Goal: Information Seeking & Learning: Learn about a topic

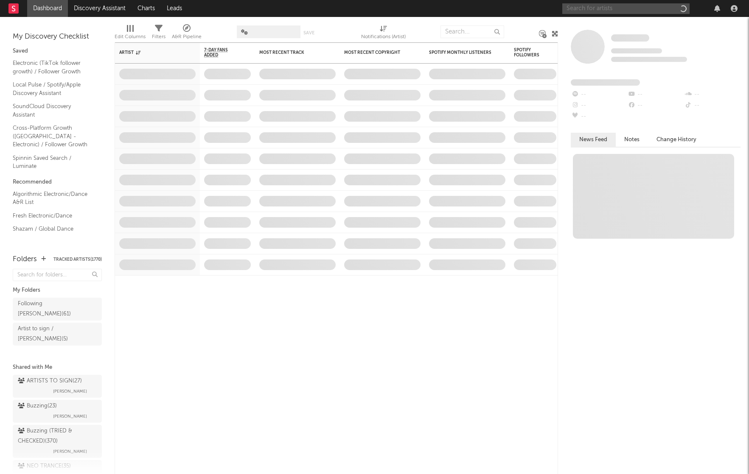
drag, startPoint x: 642, startPoint y: 10, endPoint x: 636, endPoint y: 5, distance: 7.2
click at [638, 7] on input "text" at bounding box center [625, 8] width 127 height 11
paste input "BYNX"
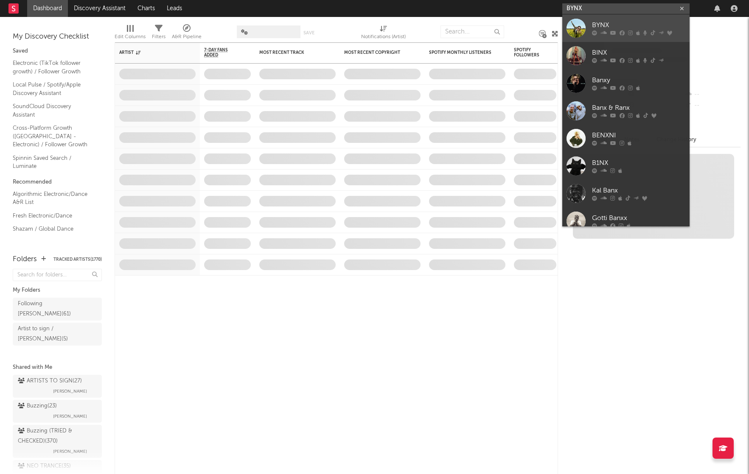
type input "BYNX"
click at [607, 25] on div "BYNX" at bounding box center [638, 25] width 93 height 10
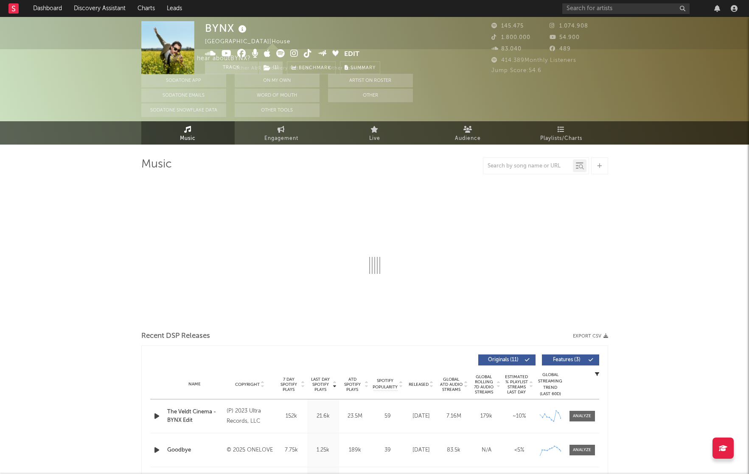
select select "6m"
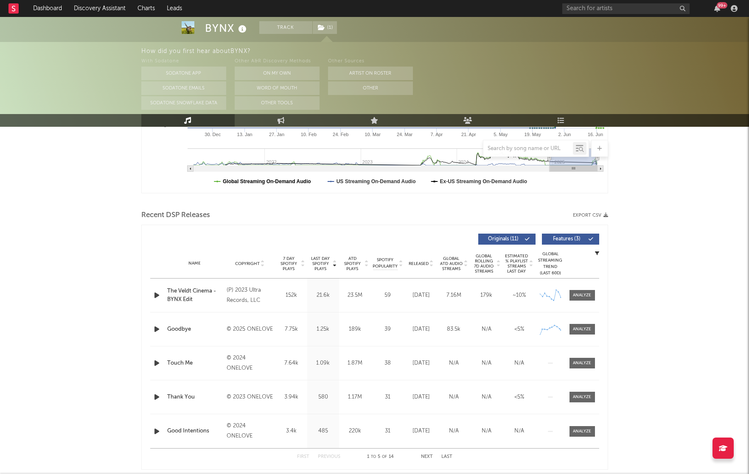
scroll to position [222, 0]
click at [185, 77] on button "Sodatone App" at bounding box center [183, 74] width 85 height 14
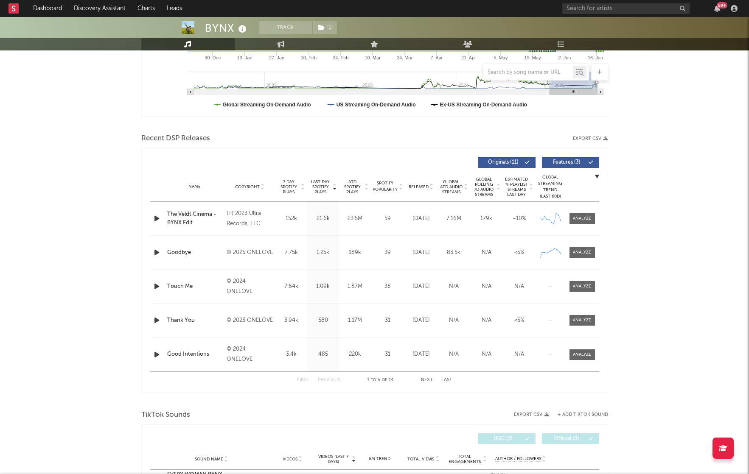
click at [416, 184] on div "Released" at bounding box center [421, 187] width 28 height 6
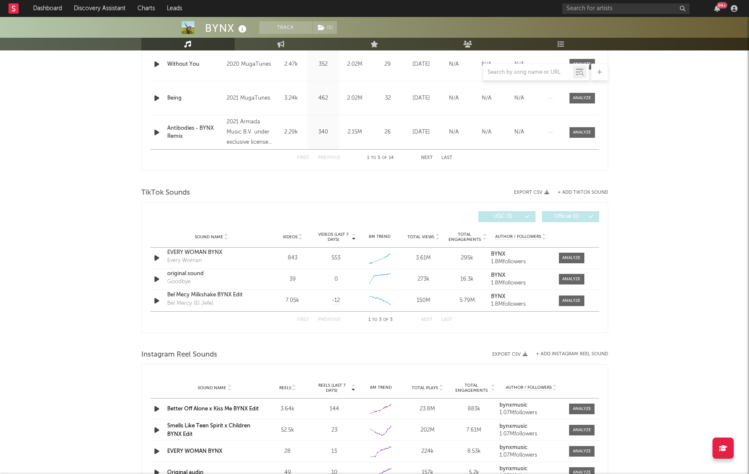
scroll to position [499, 0]
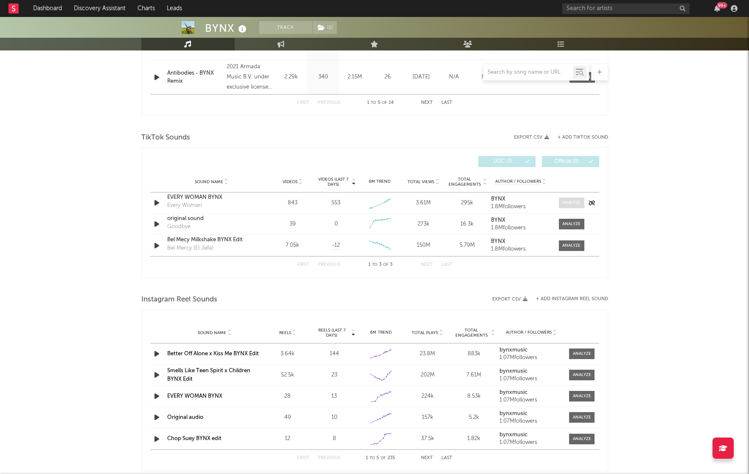
click at [567, 204] on div at bounding box center [571, 203] width 18 height 6
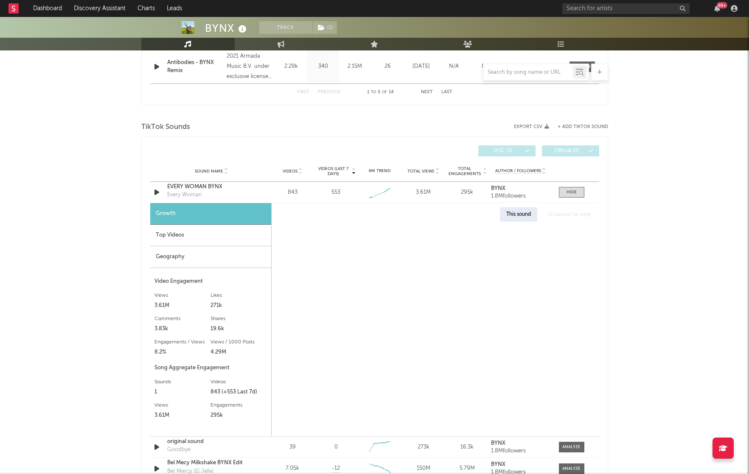
scroll to position [512, 0]
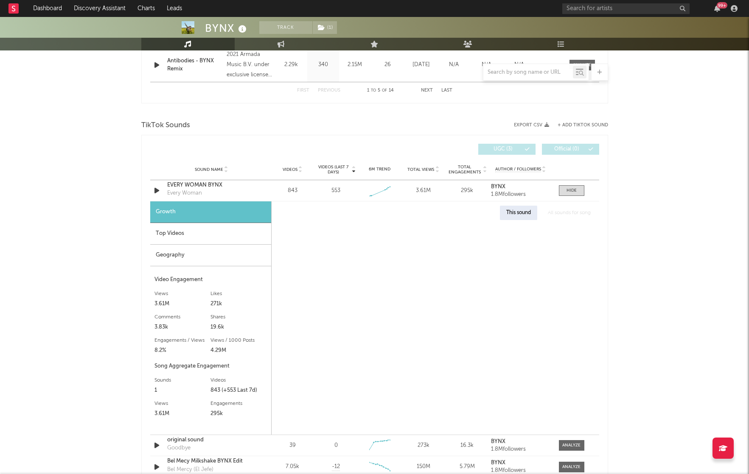
select select "1w"
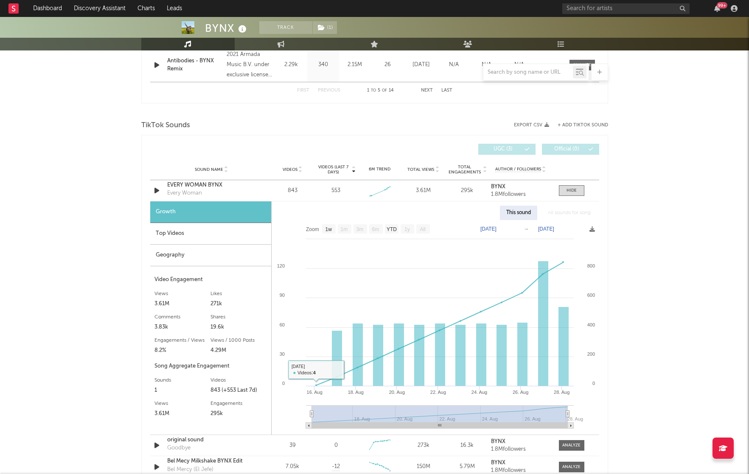
click at [196, 238] on div "Top Videos" at bounding box center [210, 234] width 121 height 22
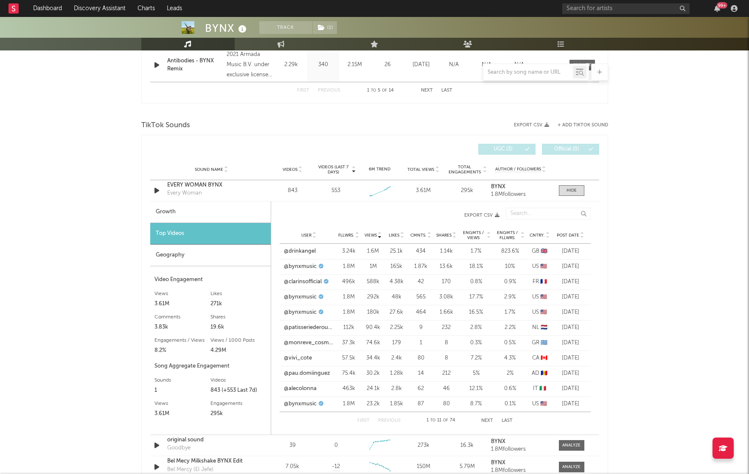
click at [566, 234] on span "Post Date" at bounding box center [567, 235] width 22 height 5
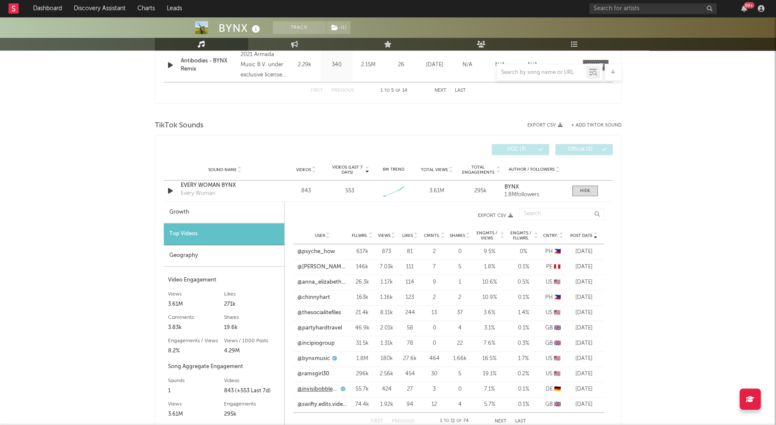
click at [310, 389] on link "@invisibobble_official" at bounding box center [318, 389] width 42 height 8
click at [323, 357] on link "@bynxmusic" at bounding box center [313, 358] width 33 height 8
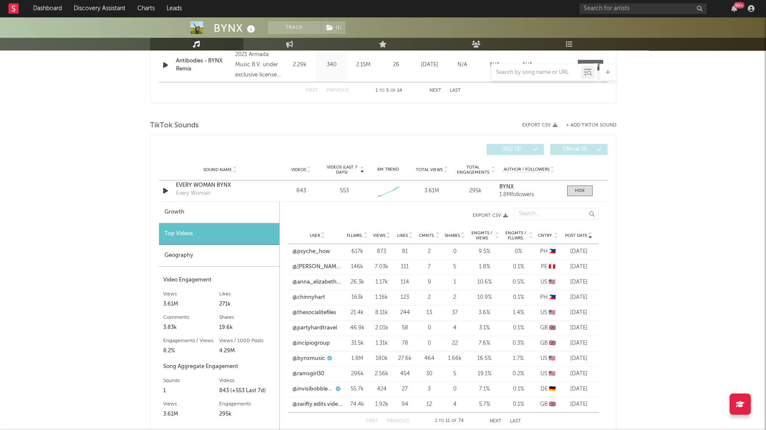
click at [377, 233] on span "Views" at bounding box center [379, 235] width 12 height 5
click at [315, 249] on link "@drinkangel" at bounding box center [309, 251] width 32 height 8
click at [313, 265] on link "@bynxmusic" at bounding box center [309, 267] width 33 height 8
click at [313, 278] on link "@clarinsofficial" at bounding box center [312, 282] width 38 height 8
drag, startPoint x: 315, startPoint y: 294, endPoint x: 315, endPoint y: 300, distance: 6.4
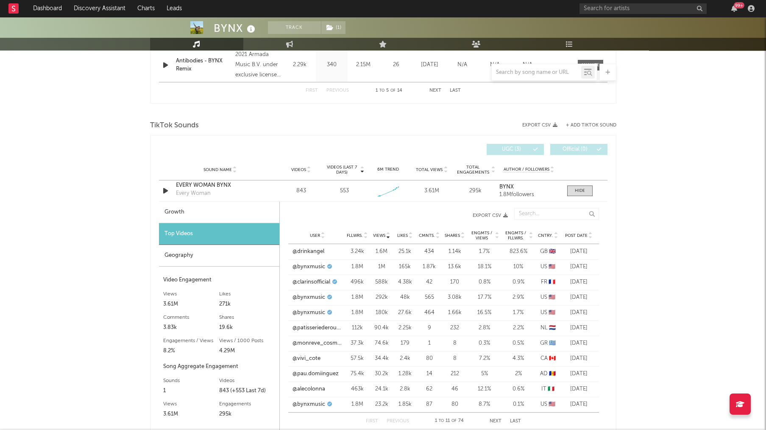
click at [315, 294] on link "@bynxmusic" at bounding box center [309, 297] width 33 height 8
click at [315, 308] on link "@bynxmusic" at bounding box center [309, 312] width 33 height 8
click at [578, 190] on div at bounding box center [580, 190] width 10 height 6
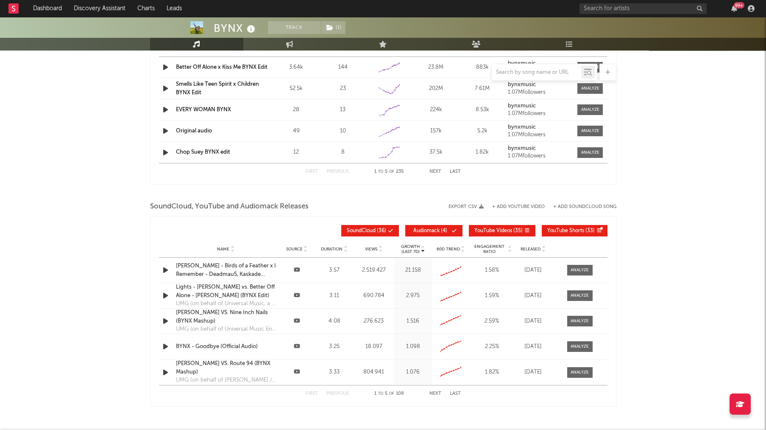
scroll to position [786, 0]
click at [535, 72] on input "text" at bounding box center [536, 72] width 89 height 7
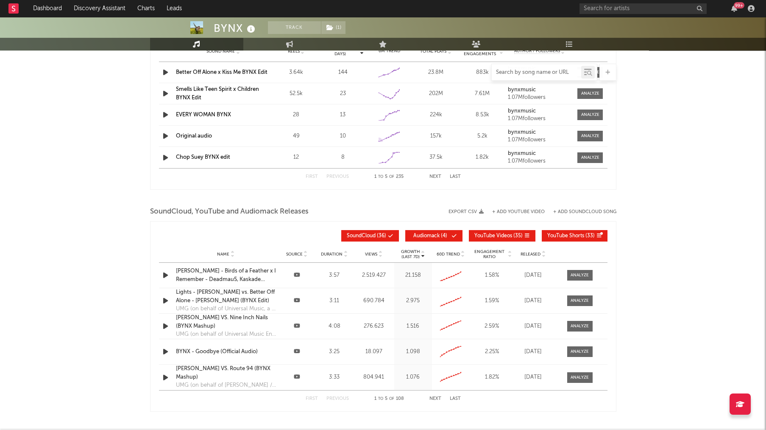
scroll to position [781, 0]
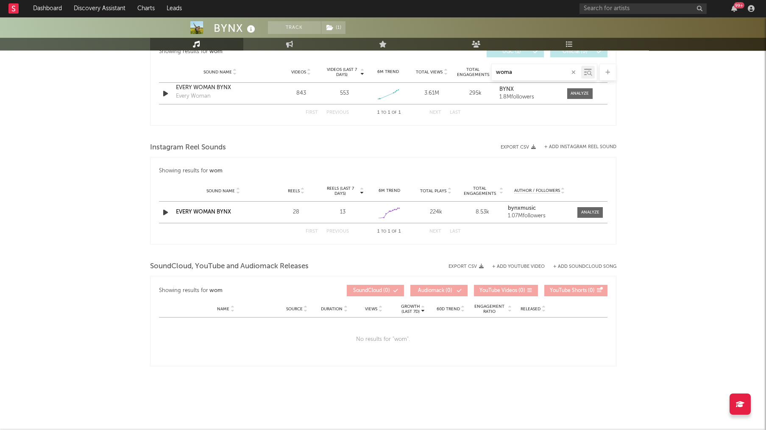
type input "woman"
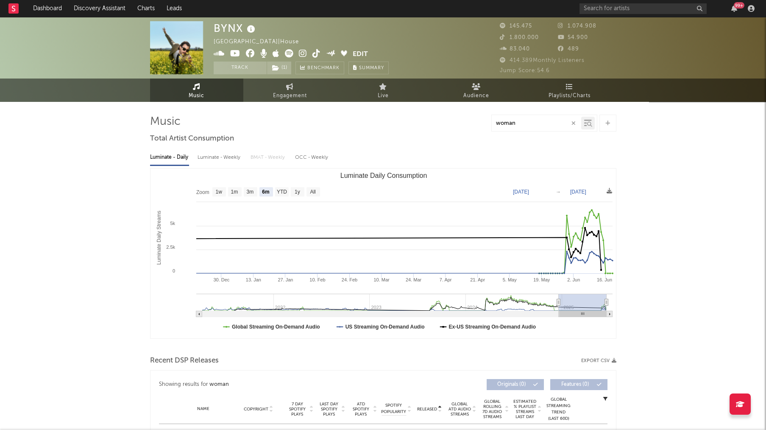
scroll to position [0, 0]
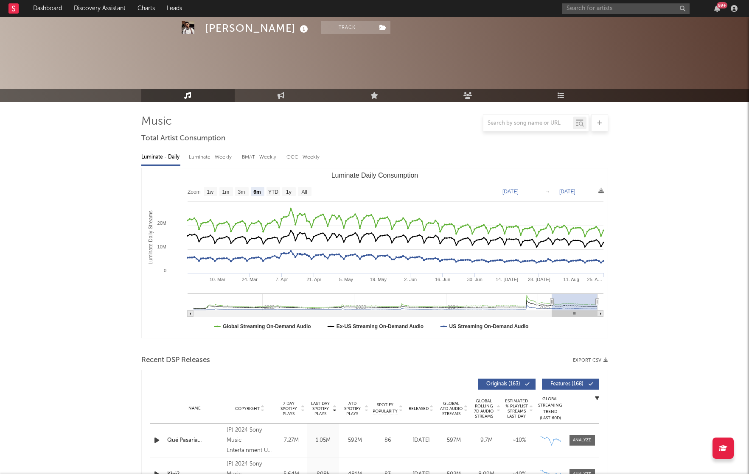
select select "6m"
select select "1w"
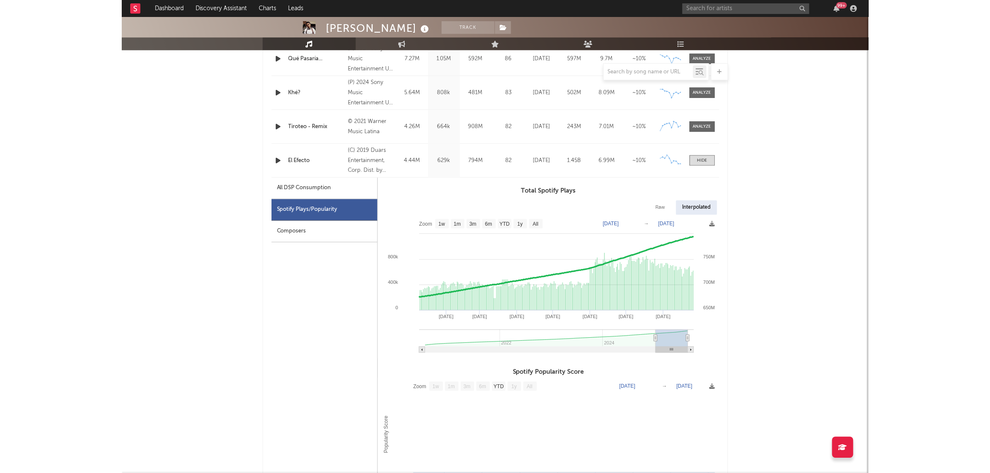
scroll to position [381, 0]
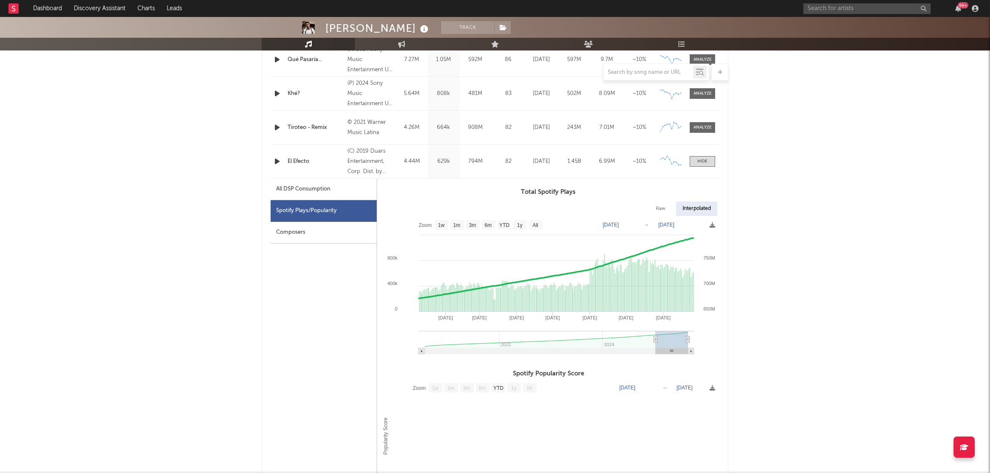
drag, startPoint x: 884, startPoint y: 6, endPoint x: 884, endPoint y: 14, distance: 8.9
click at [748, 14] on div "99 +" at bounding box center [892, 8] width 178 height 17
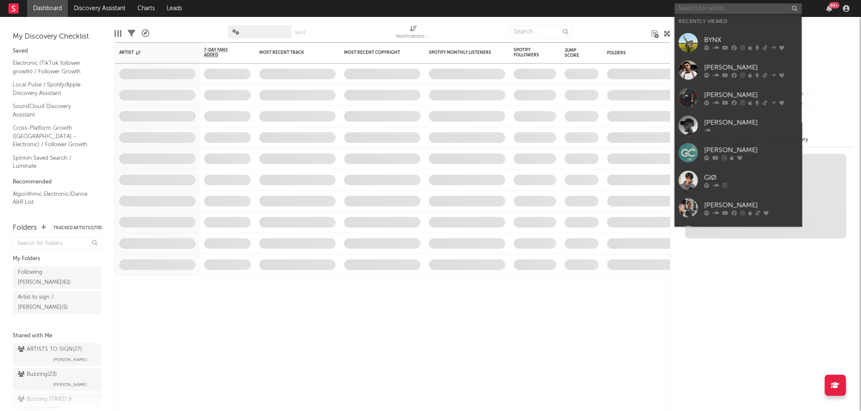
click at [708, 8] on input "text" at bounding box center [737, 8] width 127 height 11
paste input "Skillz"
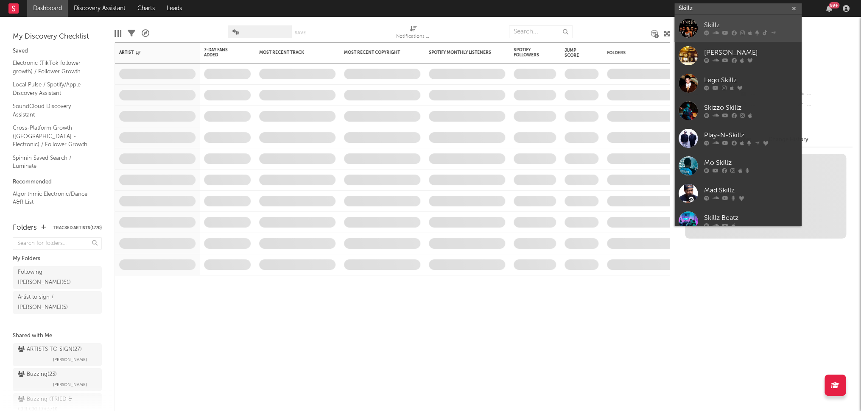
type input "Skillz"
click at [705, 24] on div "Skillz" at bounding box center [750, 25] width 93 height 10
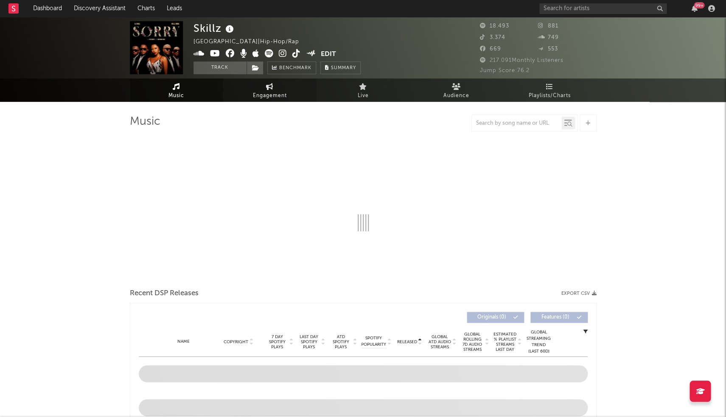
select select "6m"
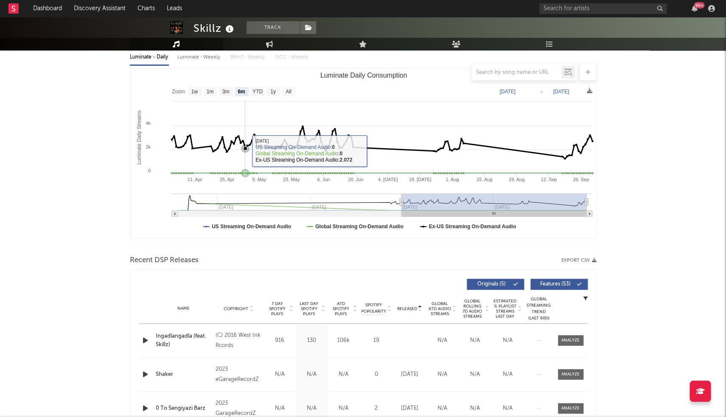
scroll to position [201, 0]
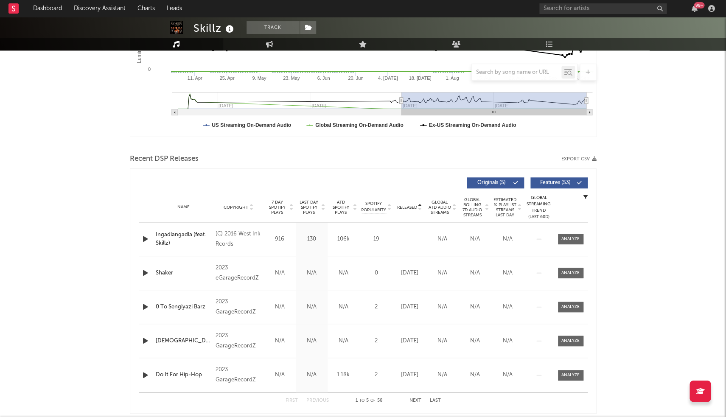
click at [302, 202] on span "Last Day Spotify Plays" at bounding box center [309, 207] width 22 height 15
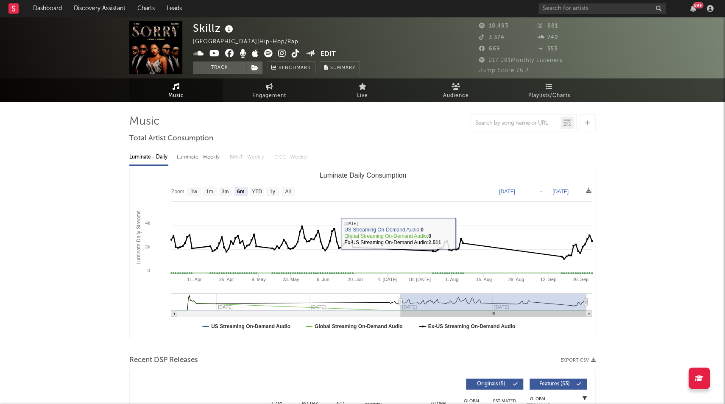
scroll to position [0, 0]
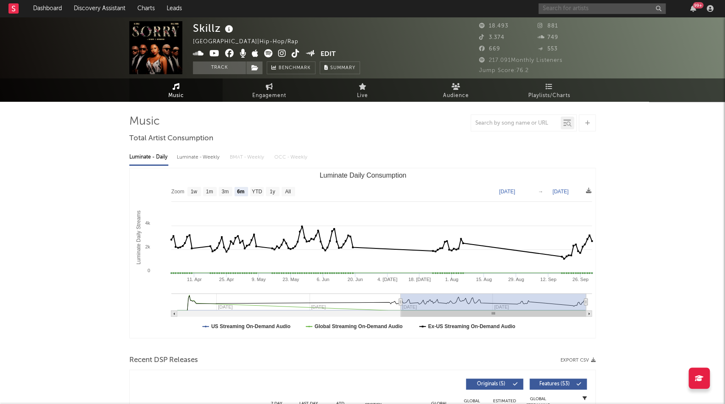
click at [565, 8] on input "text" at bounding box center [602, 8] width 127 height 11
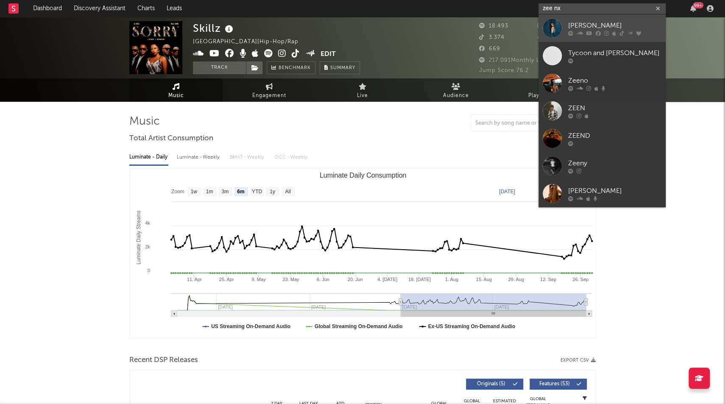
type input "zee nx"
click at [581, 28] on div "[PERSON_NAME]" at bounding box center [614, 25] width 93 height 10
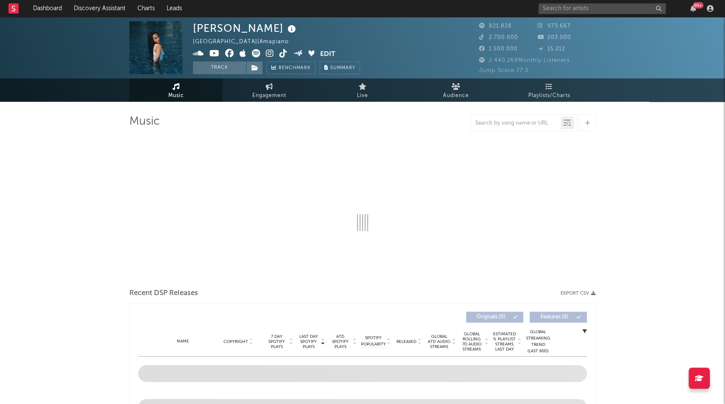
select select "6m"
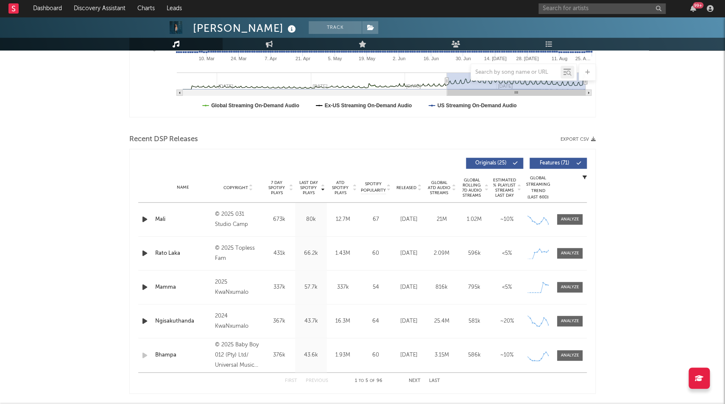
scroll to position [316, 0]
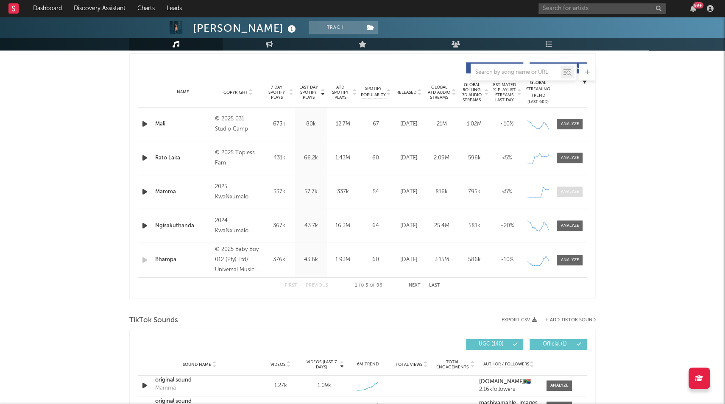
click at [565, 189] on div at bounding box center [570, 192] width 18 height 6
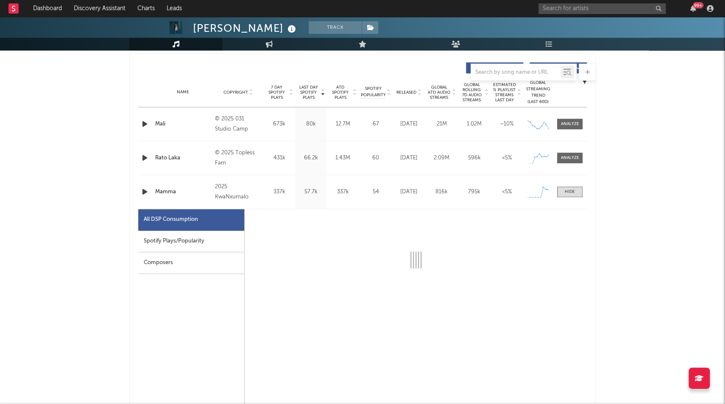
select select "1w"
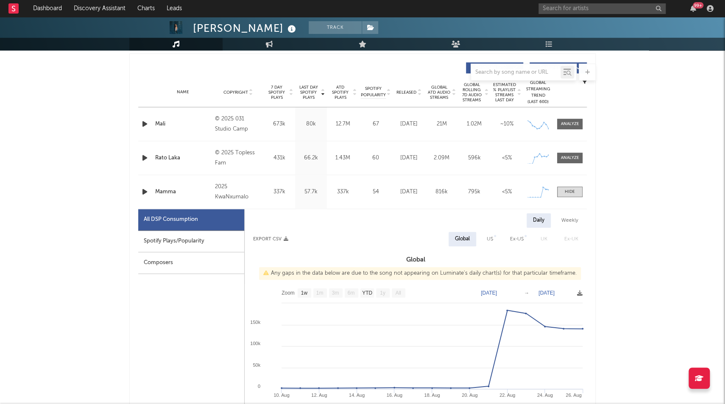
click at [187, 240] on div "Spotify Plays/Popularity" at bounding box center [191, 242] width 106 height 22
select select "1w"
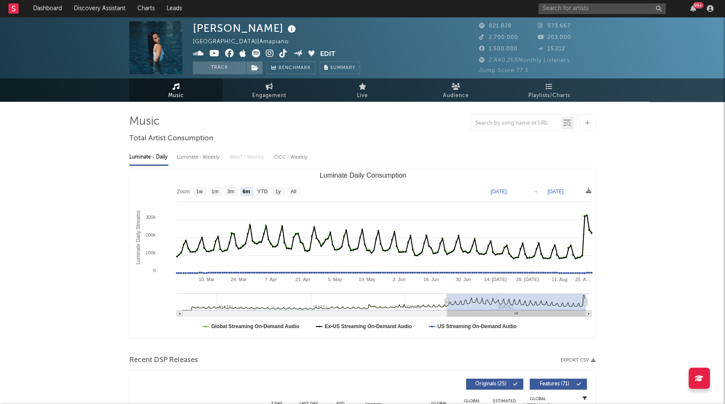
scroll to position [0, 0]
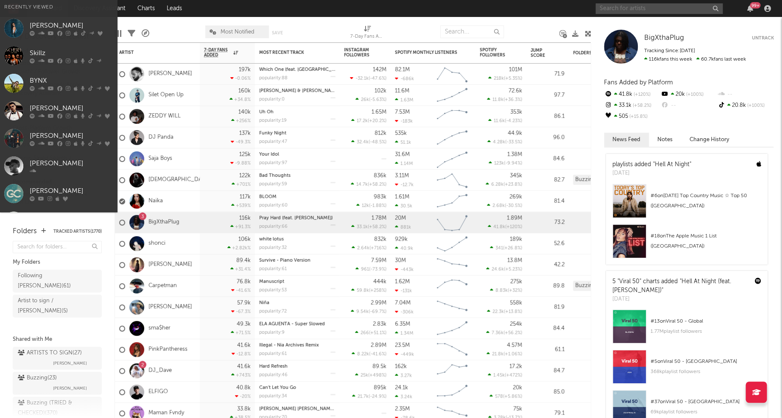
click at [621, 11] on input "text" at bounding box center [658, 8] width 127 height 11
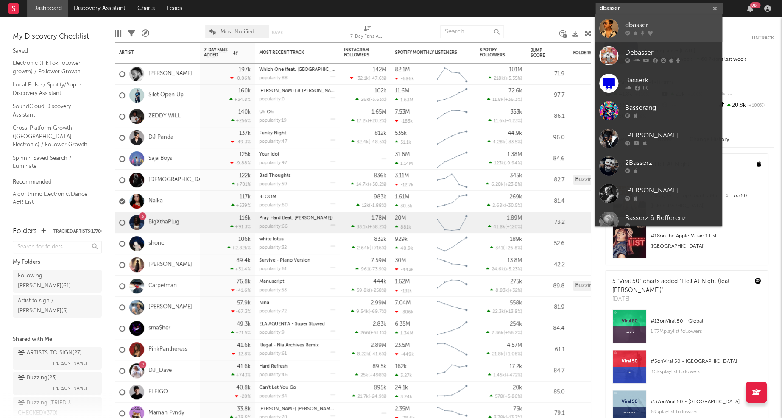
type input "dbasser"
click at [637, 28] on div "dbasser" at bounding box center [671, 25] width 93 height 10
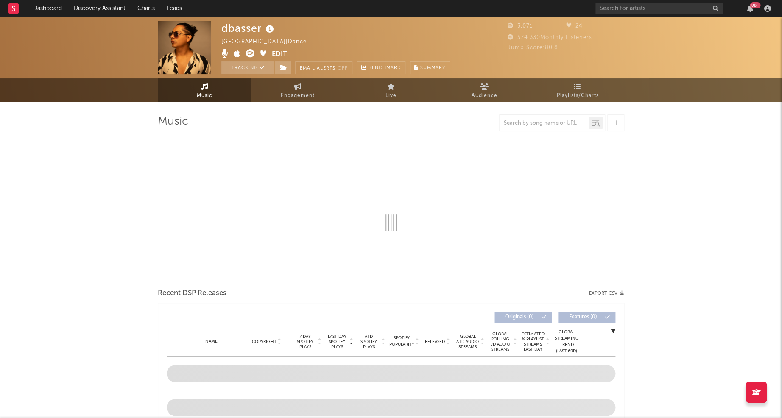
select select "1w"
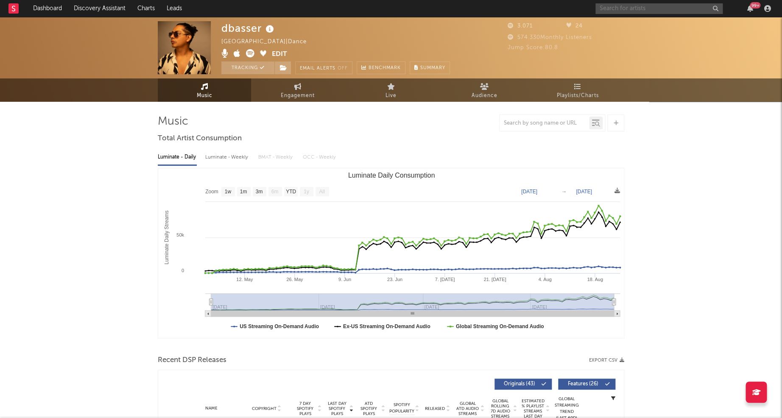
click at [618, 8] on input "text" at bounding box center [658, 8] width 127 height 11
type input "dbasser"
drag, startPoint x: 577, startPoint y: 14, endPoint x: 337, endPoint y: 57, distance: 243.9
click at [336, 57] on div "dbasser Spain | Dance Edit Tracking Email Alerts Off Benchmark Summary" at bounding box center [335, 47] width 229 height 53
click at [272, 30] on icon at bounding box center [270, 29] width 12 height 12
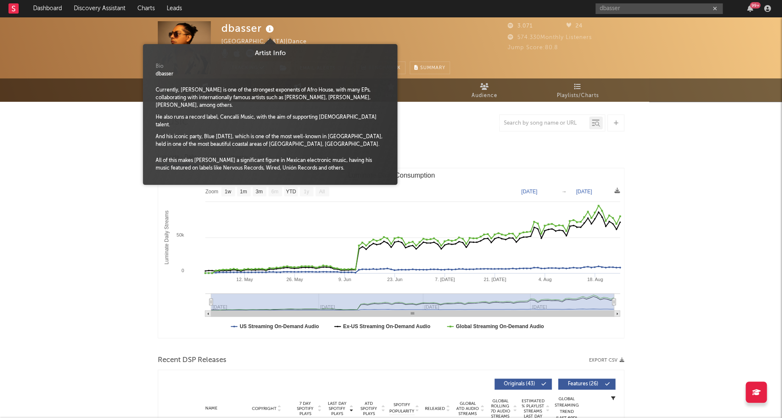
click at [310, 24] on div "dbasser Spain | Dance Edit Tracking Email Alerts Off Benchmark Summary" at bounding box center [335, 47] width 229 height 53
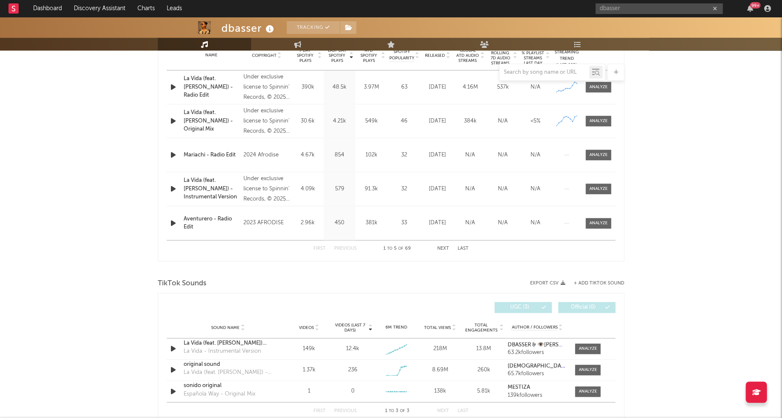
scroll to position [382, 0]
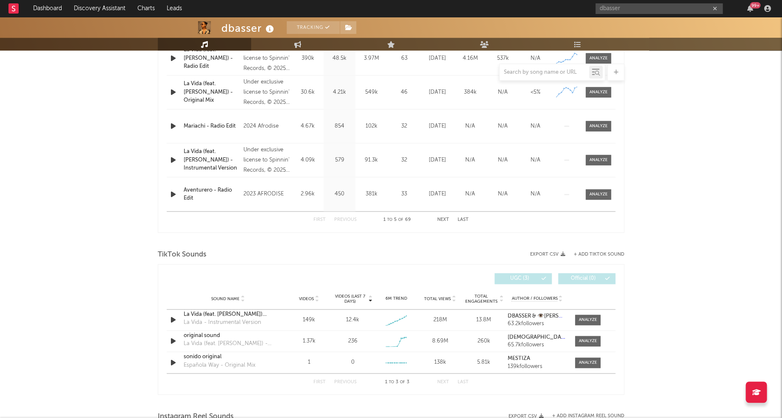
drag, startPoint x: 579, startPoint y: 318, endPoint x: 626, endPoint y: 305, distance: 49.5
click at [579, 318] on div at bounding box center [588, 320] width 18 height 6
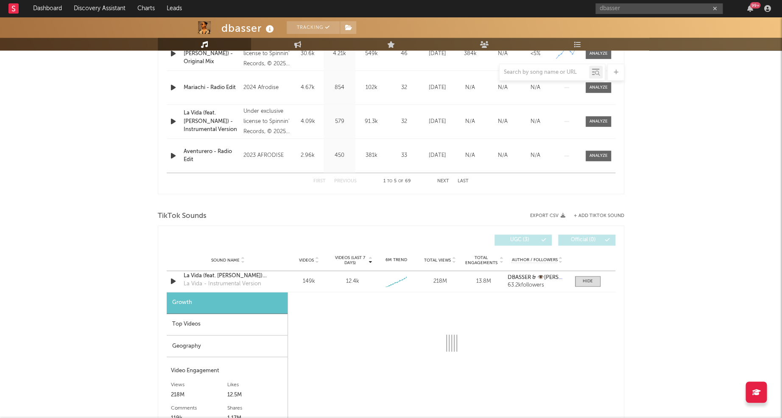
scroll to position [440, 0]
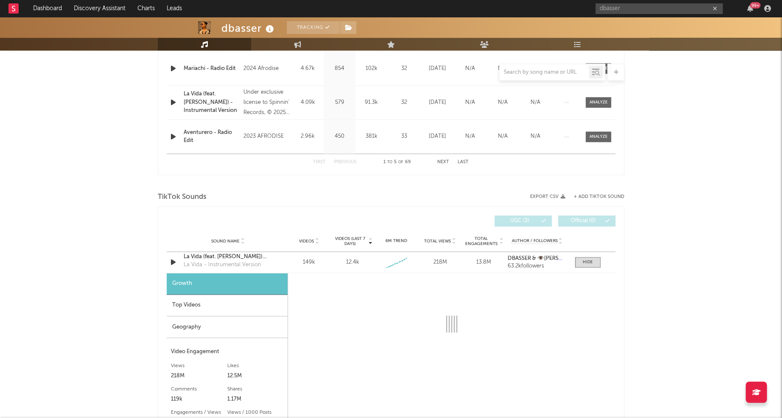
click at [215, 299] on div "Top Videos" at bounding box center [227, 306] width 121 height 22
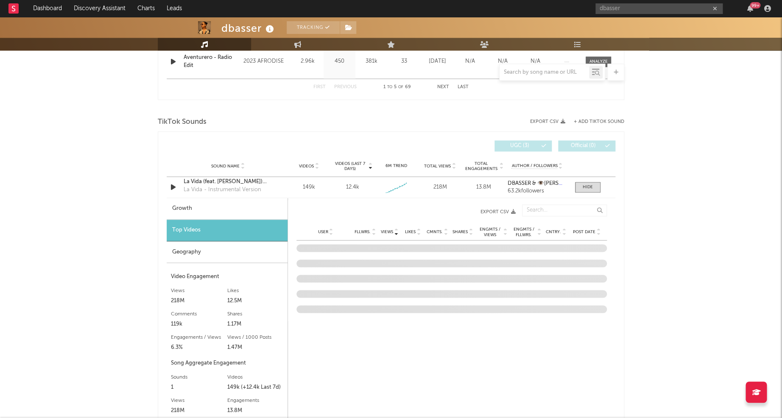
scroll to position [611, 0]
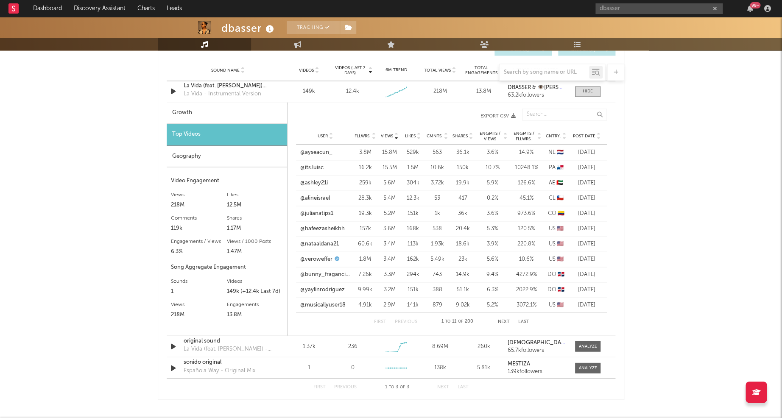
click at [206, 112] on div "Growth" at bounding box center [227, 113] width 120 height 22
select select "1w"
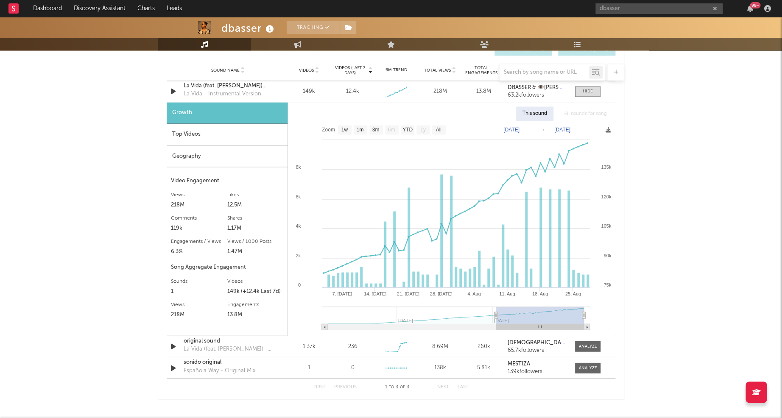
drag, startPoint x: 436, startPoint y: 315, endPoint x: 496, endPoint y: 316, distance: 60.2
click at [496, 316] on g at bounding box center [456, 318] width 268 height 23
type input "2025-07-03"
drag, startPoint x: 576, startPoint y: 315, endPoint x: 587, endPoint y: 316, distance: 11.9
click at [587, 316] on icon "Created with Highcharts 10.3.3 14. Jul 28. Jul 11. Aug 25. Aug 7. Jul 21. Jul 4…" at bounding box center [451, 228] width 327 height 215
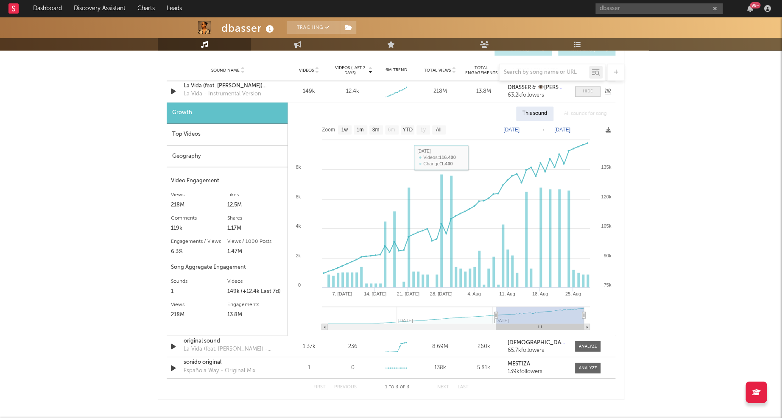
click at [584, 90] on div at bounding box center [588, 91] width 10 height 6
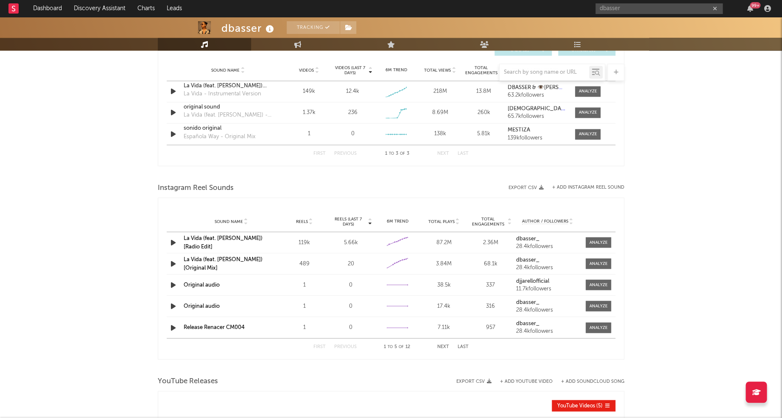
click at [227, 240] on link "La Vida (feat. Kaala Shaw) [Radio Edit]" at bounding box center [223, 242] width 79 height 14
click at [588, 90] on div at bounding box center [588, 91] width 18 height 6
select select "1w"
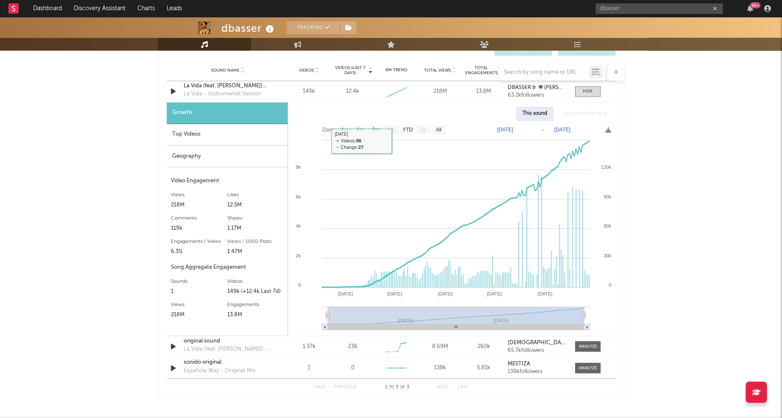
click at [256, 133] on div "Top Videos" at bounding box center [227, 135] width 121 height 22
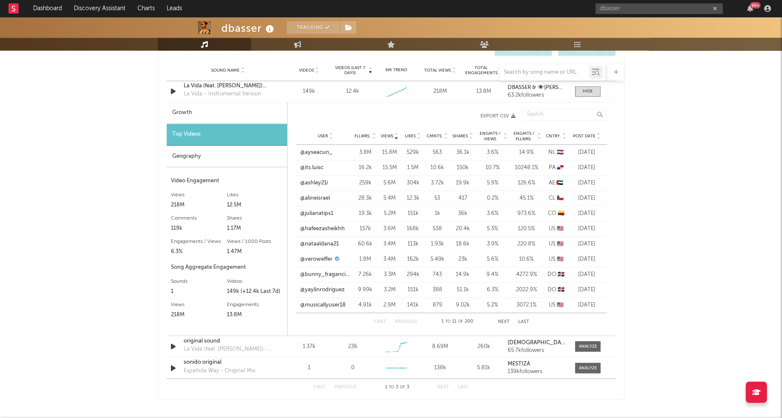
click at [583, 134] on span "Post Date" at bounding box center [584, 136] width 22 height 5
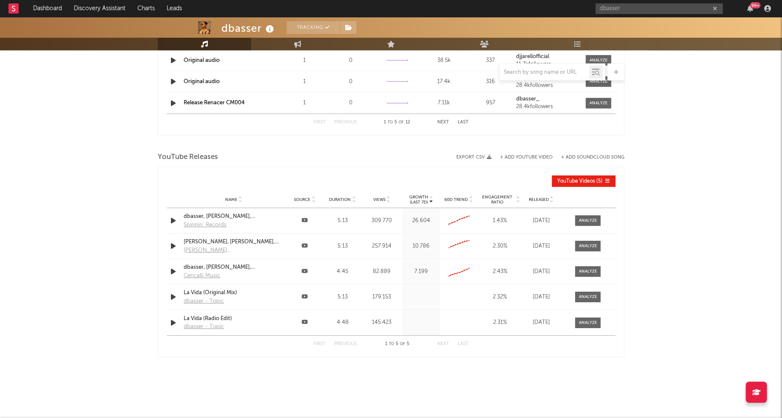
scroll to position [1069, 0]
click at [573, 218] on div at bounding box center [581, 220] width 38 height 11
click at [584, 218] on div at bounding box center [588, 221] width 18 height 6
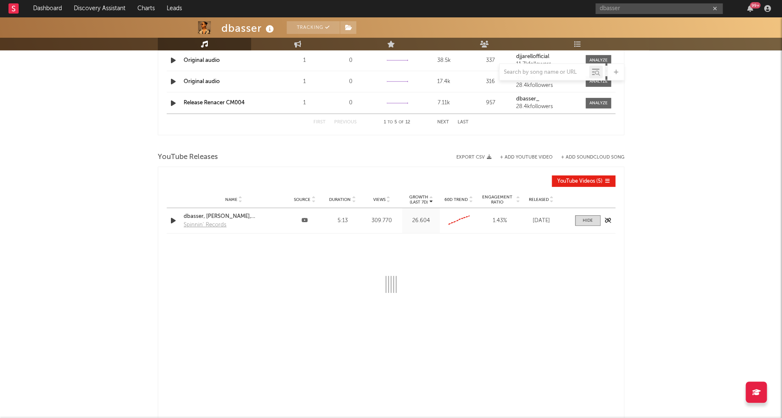
select select "All"
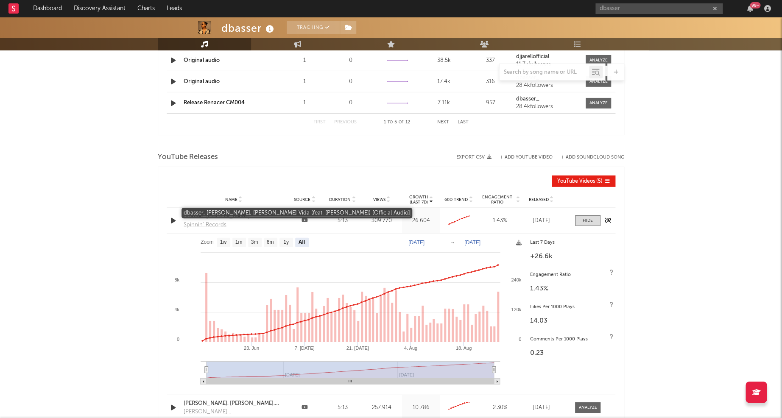
click at [245, 212] on div "dbasser, Peter Guzman, Jose Alves - La Vida (feat. Kaala Shaw) [Official Audio]" at bounding box center [234, 216] width 100 height 8
